Goal: Check status: Check status

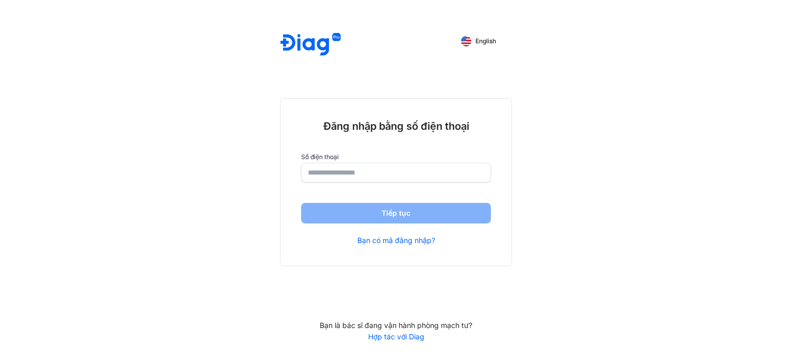
click at [314, 170] on input "number" at bounding box center [396, 172] width 176 height 19
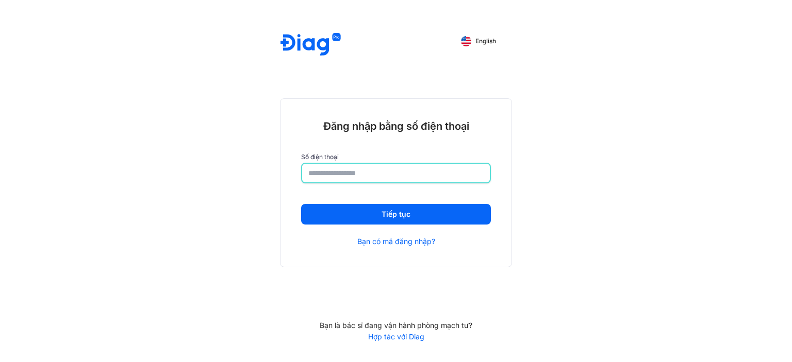
type input "**********"
click at [689, 250] on div "**********" at bounding box center [396, 181] width 792 height 362
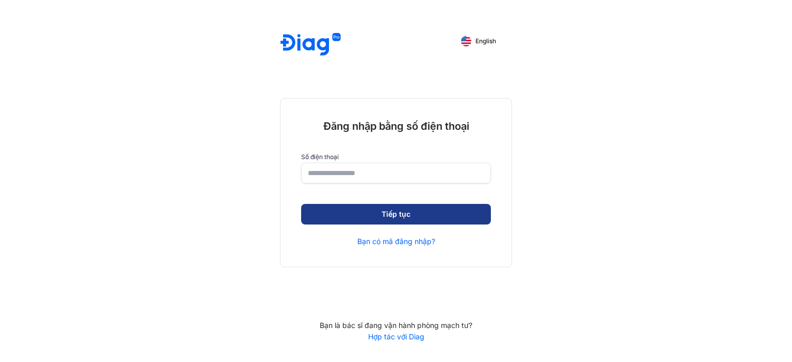
click at [398, 216] on button "Tiếp tục" at bounding box center [396, 214] width 190 height 21
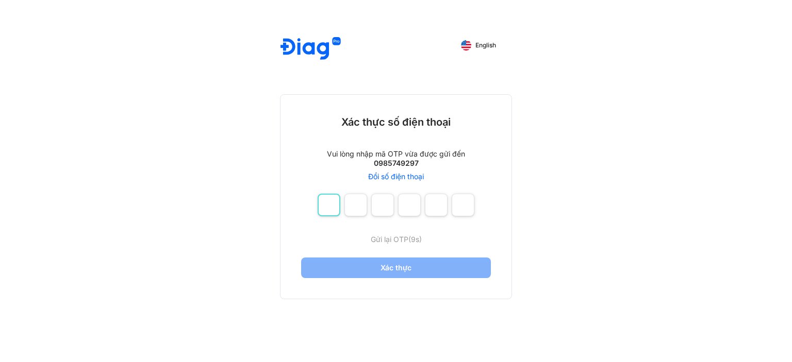
click at [336, 209] on input "number" at bounding box center [328, 205] width 23 height 23
type input "*"
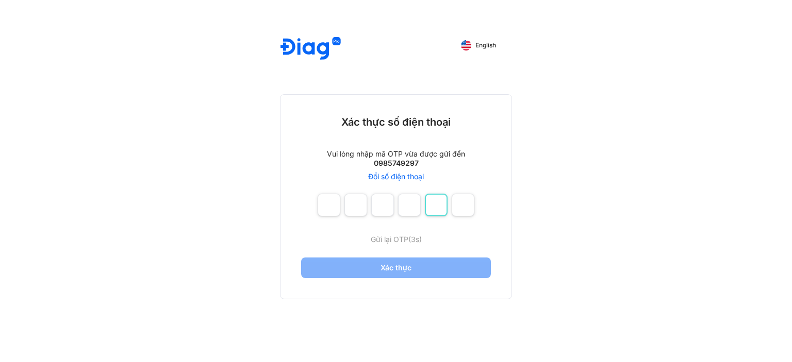
type input "*"
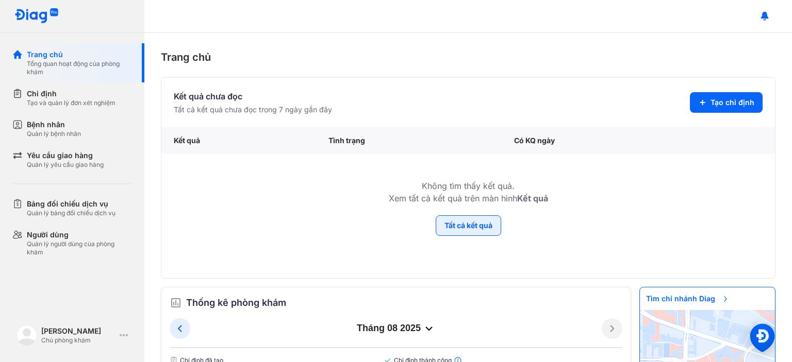
click at [457, 224] on button "Tất cả kết quả" at bounding box center [467, 225] width 65 height 21
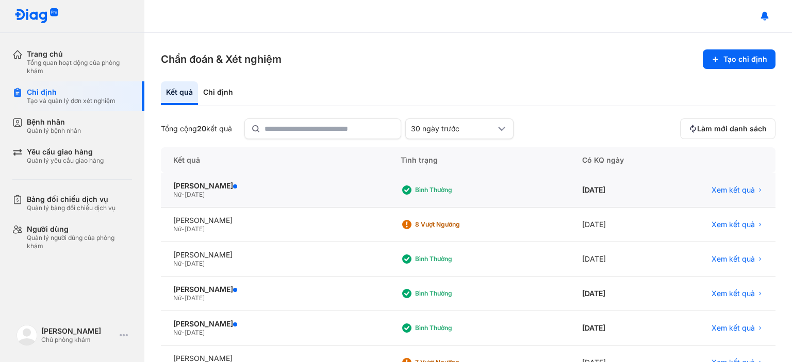
click at [569, 189] on div "04/08/2025" at bounding box center [617, 190] width 96 height 35
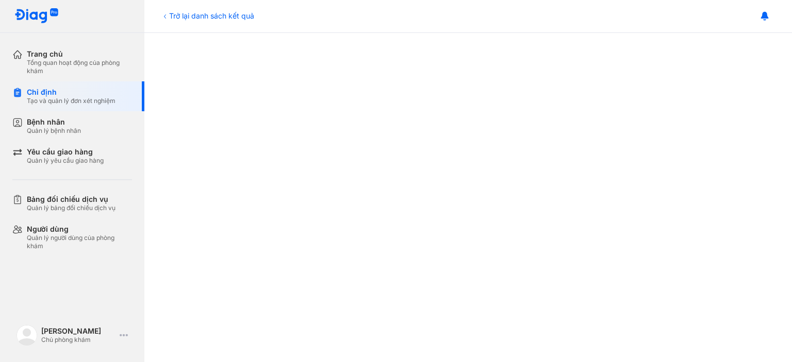
scroll to position [466, 0]
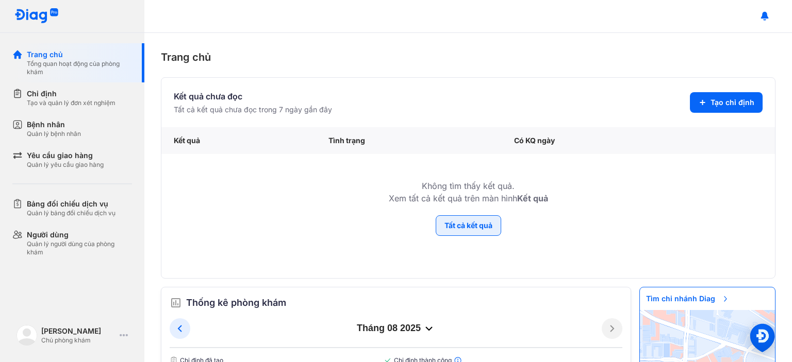
click at [466, 228] on button "Tất cả kết quả" at bounding box center [467, 225] width 65 height 21
